Goal: Task Accomplishment & Management: Complete application form

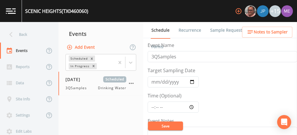
scroll to position [224, 0]
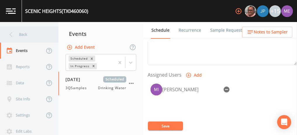
click at [20, 34] on div "Back" at bounding box center [26, 34] width 53 height 16
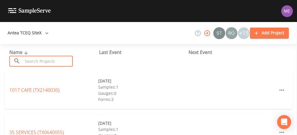
click at [27, 59] on input "text" at bounding box center [48, 61] width 50 height 11
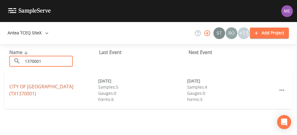
type input "1370001"
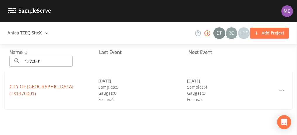
click at [32, 91] on link "CITY OF [GEOGRAPHIC_DATA] (TX1370001)" at bounding box center [41, 89] width 64 height 13
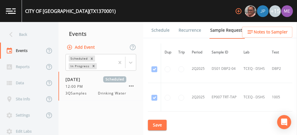
scroll to position [2902, 0]
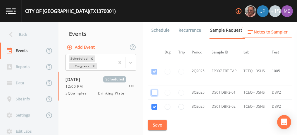
click at [154, 90] on input "checkbox" at bounding box center [155, 93] width 6 height 6
checkbox input "true"
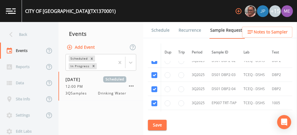
scroll to position [2948, 0]
click at [153, 121] on button "Save" at bounding box center [157, 124] width 19 height 11
click at [161, 127] on button "Save" at bounding box center [157, 124] width 19 height 11
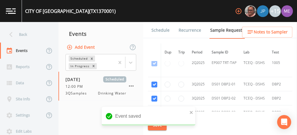
scroll to position [2910, 0]
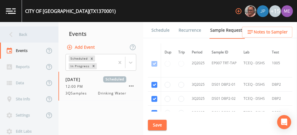
click at [29, 34] on div "Back" at bounding box center [26, 34] width 53 height 16
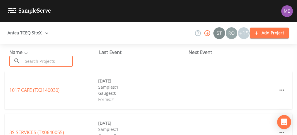
click at [42, 59] on input "text" at bounding box center [48, 61] width 50 height 11
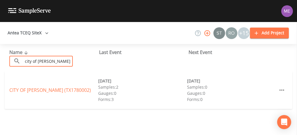
type input "City of [PERSON_NAME]"
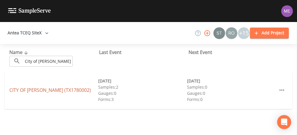
click at [49, 90] on link "[GEOGRAPHIC_DATA][PERSON_NAME] (TX1780002)" at bounding box center [50, 90] width 82 height 6
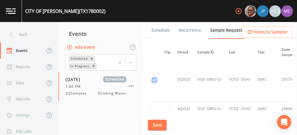
scroll to position [721, 0]
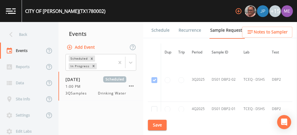
click at [161, 30] on link "Schedule" at bounding box center [161, 30] width 20 height 16
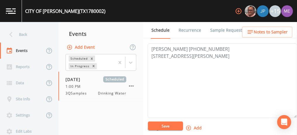
scroll to position [192, 0]
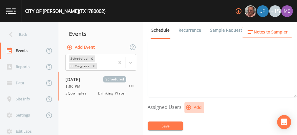
click at [187, 105] on icon "button" at bounding box center [189, 107] width 6 height 6
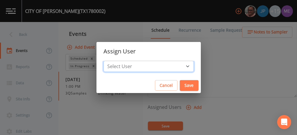
click at [179, 66] on select "Select User [PERSON_NAME] [PERSON_NAME] [PERSON_NAME] [PERSON_NAME] [PERSON_NAM…" at bounding box center [149, 66] width 90 height 11
select select "6518b6a0-c5fa-4d0f-8e3d-fc6e8623860b"
click at [112, 61] on select "Select User [PERSON_NAME] [PERSON_NAME] [PERSON_NAME] [PERSON_NAME] [PERSON_NAM…" at bounding box center [149, 66] width 90 height 11
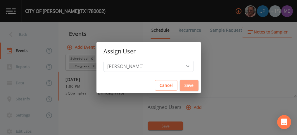
click at [180, 83] on button "Save" at bounding box center [189, 85] width 19 height 11
select select
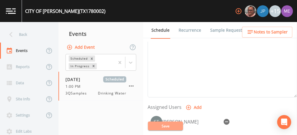
click at [171, 128] on button "Save" at bounding box center [165, 125] width 35 height 9
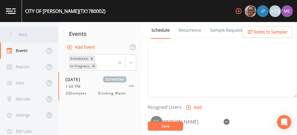
click at [29, 33] on div "Back" at bounding box center [26, 34] width 53 height 16
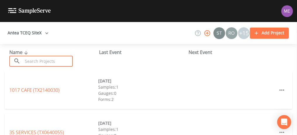
click at [38, 58] on input "text" at bounding box center [48, 61] width 50 height 11
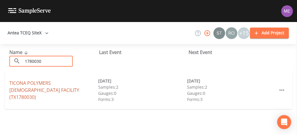
type input "1780030"
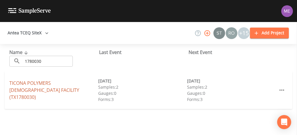
click at [40, 86] on link "TICONA POLYMERS [PERSON_NAME] FACILITY (TX1780030)" at bounding box center [44, 90] width 70 height 20
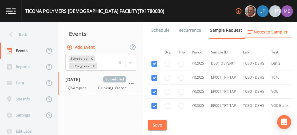
scroll to position [308, 0]
click at [159, 30] on link "Schedule" at bounding box center [161, 30] width 20 height 16
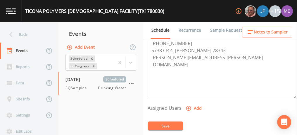
scroll to position [205, 0]
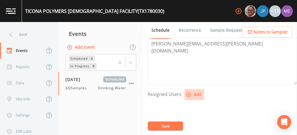
click at [190, 92] on icon "button" at bounding box center [188, 94] width 5 height 5
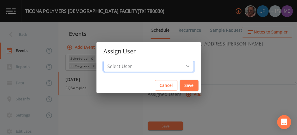
click at [178, 66] on select "Select User [PERSON_NAME] [PERSON_NAME] [PERSON_NAME] [PERSON_NAME] [PERSON_NAM…" at bounding box center [149, 66] width 90 height 11
select select "6518b6a0-c5fa-4d0f-8e3d-fc6e8623860b"
click at [112, 61] on select "Select User [PERSON_NAME] [PERSON_NAME] [PERSON_NAME] [PERSON_NAME] [PERSON_NAM…" at bounding box center [149, 66] width 90 height 11
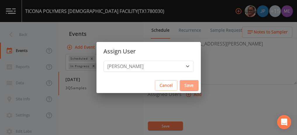
click at [180, 84] on button "Save" at bounding box center [189, 85] width 19 height 11
select select
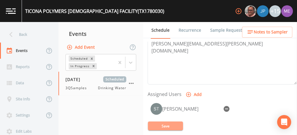
click at [168, 124] on button "Save" at bounding box center [165, 125] width 35 height 9
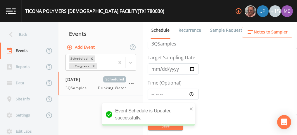
scroll to position [13, 0]
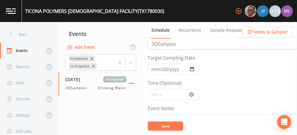
click at [154, 43] on input "3QSamples" at bounding box center [223, 43] width 150 height 11
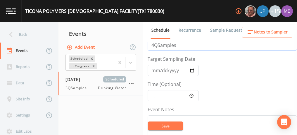
type input "4QSamples"
click at [152, 94] on input "Time (Optional)" at bounding box center [173, 95] width 51 height 11
type input "11:45"
click at [161, 126] on button "Save" at bounding box center [165, 125] width 35 height 9
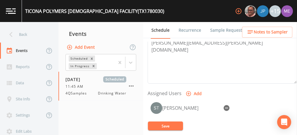
scroll to position [206, 0]
click at [171, 124] on button "Save" at bounding box center [165, 125] width 35 height 9
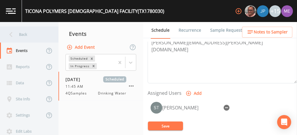
click at [25, 34] on div "Back" at bounding box center [26, 34] width 53 height 16
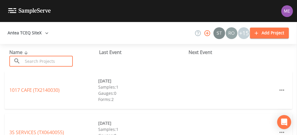
click at [33, 59] on input "text" at bounding box center [48, 61] width 50 height 11
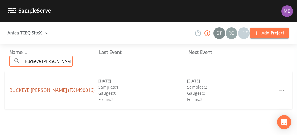
type input "Buckeye [PERSON_NAME]"
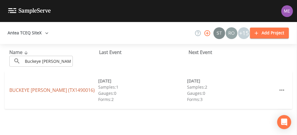
click at [30, 89] on link "BUCKEYE [PERSON_NAME] (TX1490016)" at bounding box center [51, 90] width 85 height 6
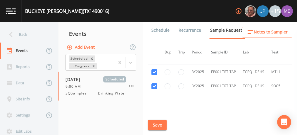
scroll to position [245, 0]
click at [181, 84] on input "radio" at bounding box center [182, 85] width 6 height 6
radio input "true"
click at [159, 123] on button "Save" at bounding box center [157, 124] width 19 height 11
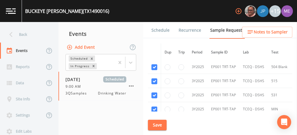
scroll to position [191, 0]
click at [168, 79] on input "radio" at bounding box center [168, 82] width 6 height 6
radio input "true"
click at [168, 94] on input "radio" at bounding box center [168, 96] width 6 height 6
radio input "true"
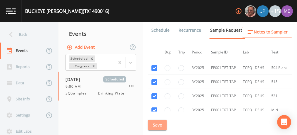
click at [159, 123] on button "Save" at bounding box center [157, 124] width 19 height 11
click at [155, 125] on button "Save" at bounding box center [157, 124] width 19 height 11
click at [161, 28] on link "Schedule" at bounding box center [161, 30] width 20 height 16
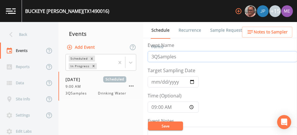
click at [154, 54] on input "3QSamples" at bounding box center [223, 56] width 150 height 11
type input "4QSamples"
click at [164, 124] on button "Save" at bounding box center [165, 125] width 35 height 9
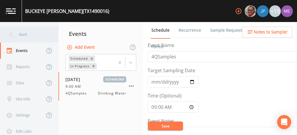
click at [30, 35] on div "Back" at bounding box center [26, 34] width 53 height 16
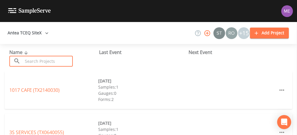
click at [36, 60] on input "text" at bounding box center [48, 61] width 50 height 11
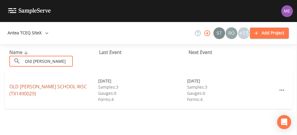
type input "Old [PERSON_NAME]"
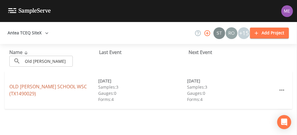
click at [44, 86] on link "[GEOGRAPHIC_DATA][PERSON_NAME] (TX1490029)" at bounding box center [48, 89] width 78 height 13
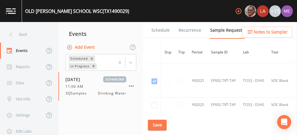
scroll to position [559, 0]
click at [155, 102] on input "checkbox" at bounding box center [155, 105] width 6 height 6
checkbox input "true"
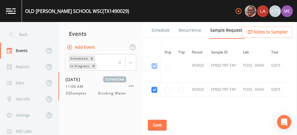
scroll to position [1017, 0]
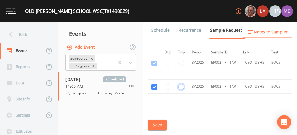
click at [181, 84] on input "radio" at bounding box center [182, 87] width 6 height 6
radio input "true"
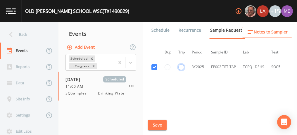
scroll to position [1042, 0]
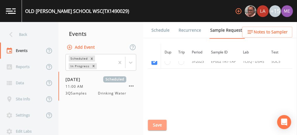
click at [160, 123] on button "Save" at bounding box center [157, 124] width 19 height 11
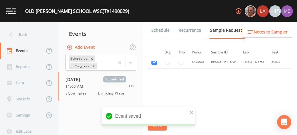
click at [162, 30] on link "Schedule" at bounding box center [161, 30] width 20 height 16
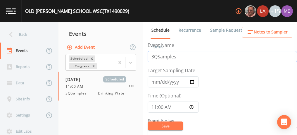
click at [153, 56] on input "3QSamples" at bounding box center [223, 56] width 150 height 11
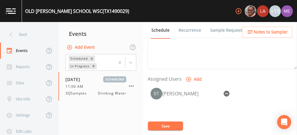
scroll to position [221, 0]
type input "4QSamples"
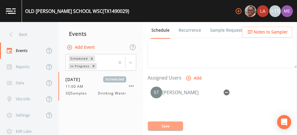
click at [162, 123] on button "Save" at bounding box center [165, 125] width 35 height 9
